Goal: Use online tool/utility: Use online tool/utility

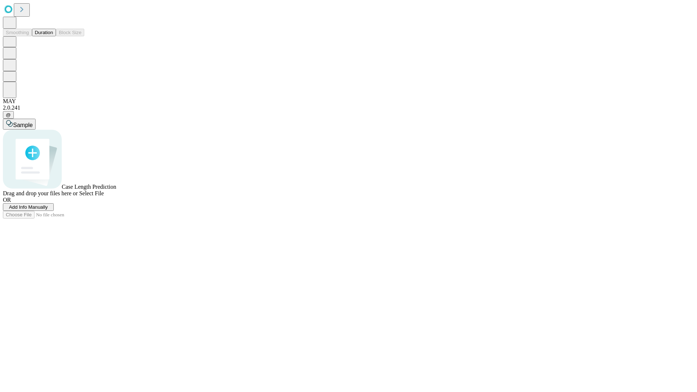
click at [53, 36] on button "Duration" at bounding box center [44, 33] width 24 height 8
click at [33, 122] on span "Sample" at bounding box center [23, 125] width 20 height 6
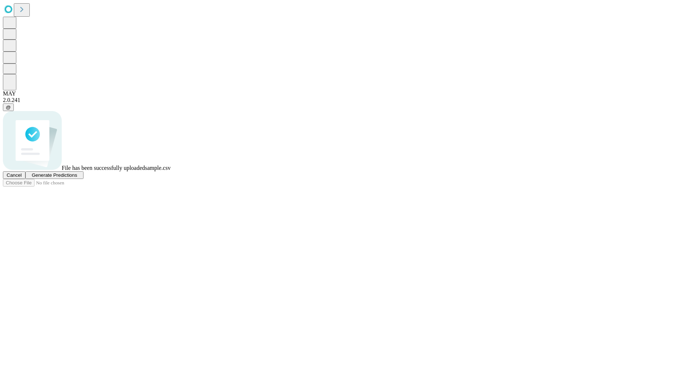
click at [77, 178] on span "Generate Predictions" at bounding box center [54, 174] width 45 height 5
